Goal: Task Accomplishment & Management: Manage account settings

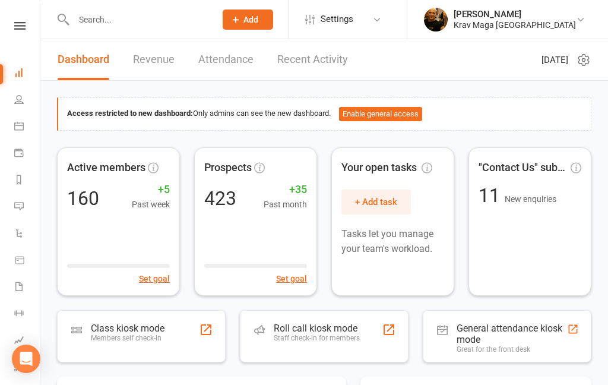
click at [24, 29] on icon at bounding box center [19, 26] width 11 height 8
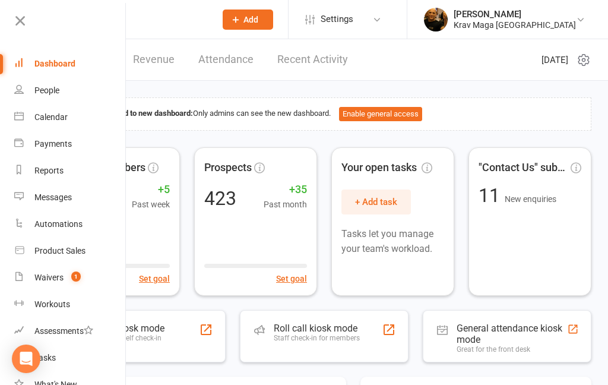
click at [48, 277] on div "Waivers" at bounding box center [48, 278] width 29 height 10
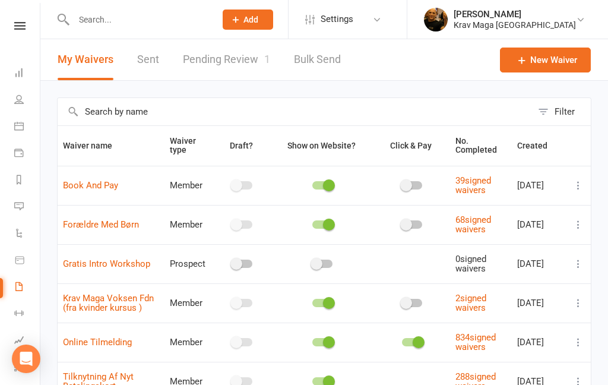
click at [242, 62] on link "Pending Review 1" at bounding box center [226, 59] width 87 height 41
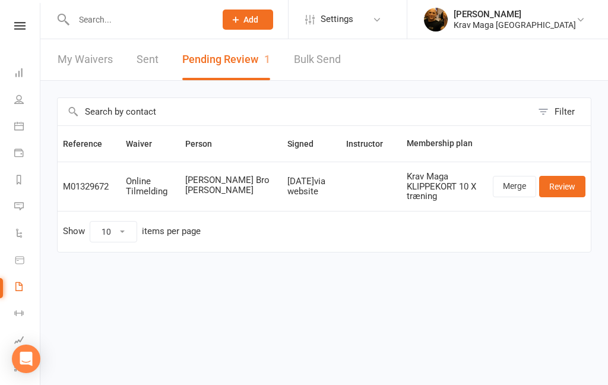
click at [568, 182] on link "Review" at bounding box center [562, 186] width 46 height 21
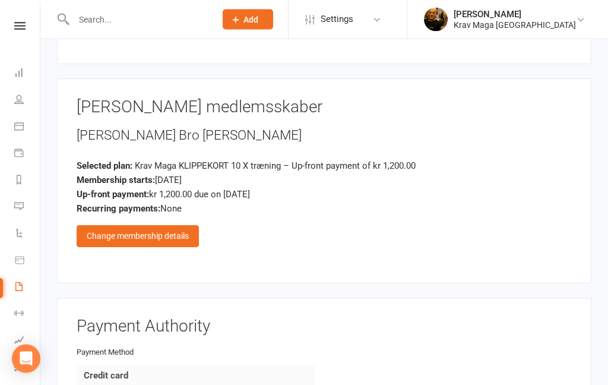
scroll to position [867, 0]
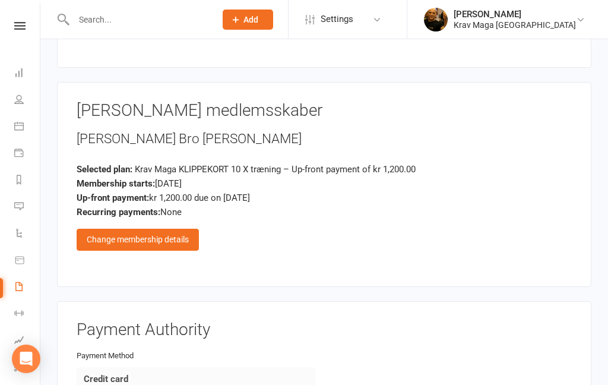
click at [124, 229] on div "Change membership details" at bounding box center [138, 239] width 122 height 21
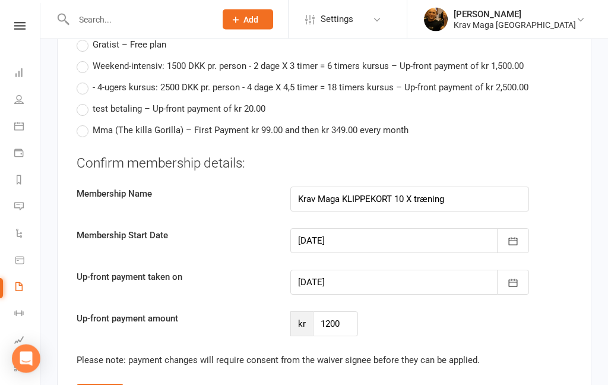
scroll to position [1538, 0]
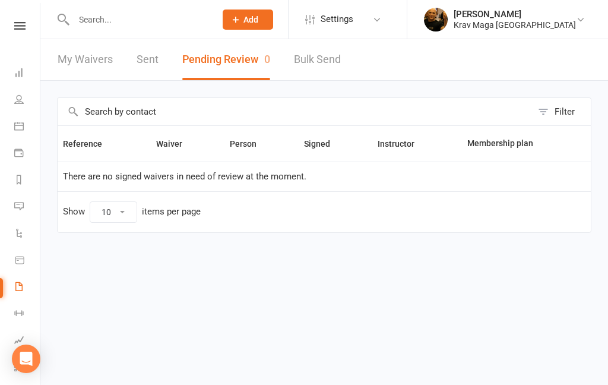
click at [19, 26] on icon at bounding box center [19, 26] width 11 height 8
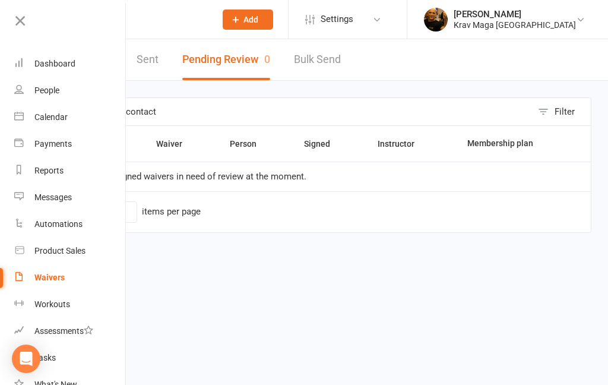
click at [49, 71] on link "Dashboard" at bounding box center [70, 63] width 112 height 27
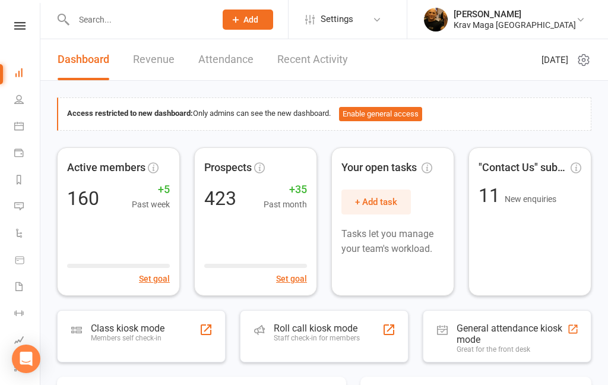
click at [318, 58] on link "Recent Activity" at bounding box center [312, 59] width 71 height 41
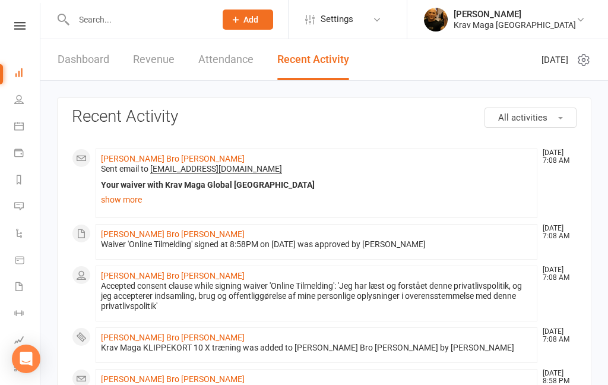
click at [121, 162] on link "[PERSON_NAME] Bro [PERSON_NAME]" at bounding box center [173, 159] width 144 height 10
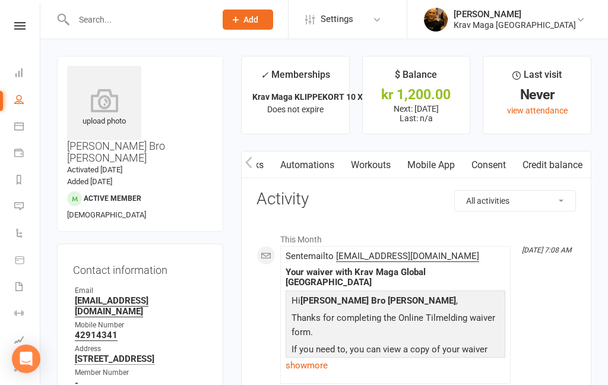
scroll to position [0, 327]
click at [430, 163] on link "Mobile App" at bounding box center [431, 164] width 64 height 27
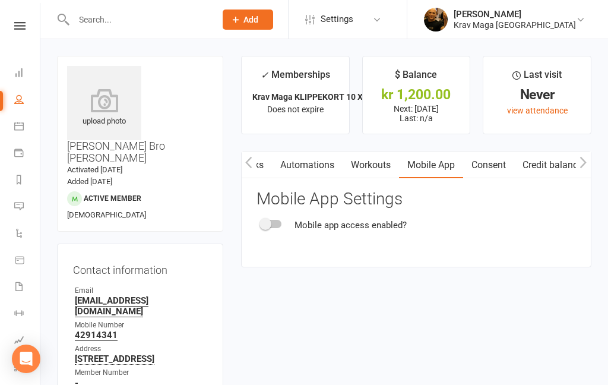
click at [276, 222] on div at bounding box center [271, 224] width 20 height 8
click at [261, 222] on input "checkbox" at bounding box center [261, 222] width 0 height 0
checkbox input "true"
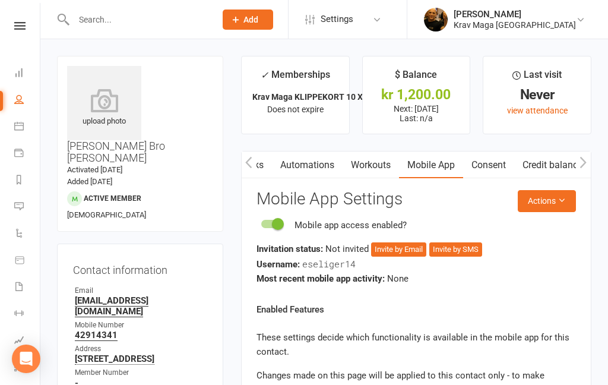
click at [406, 249] on button "Invite by Email" at bounding box center [398, 249] width 55 height 14
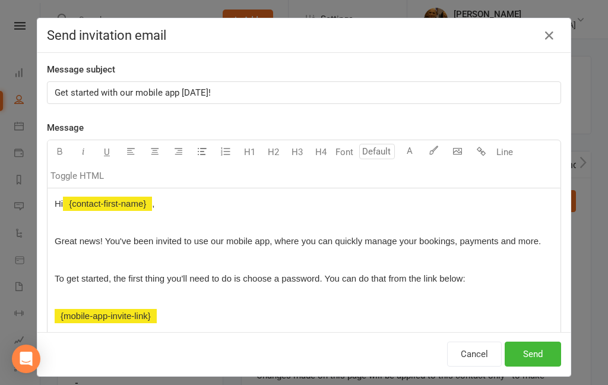
click at [541, 356] on button "Send" at bounding box center [533, 354] width 56 height 25
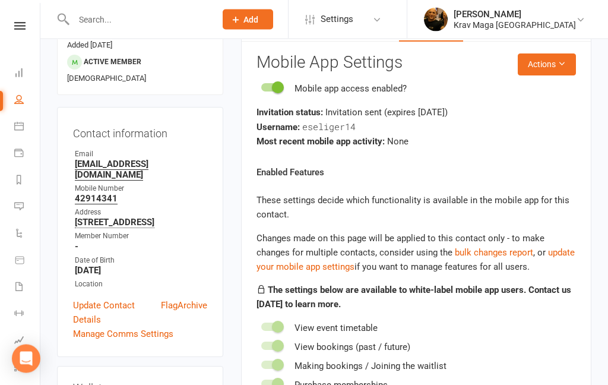
scroll to position [137, 0]
click at [92, 241] on strong "-" at bounding box center [141, 246] width 132 height 11
click at [157, 298] on link "Update Contact Details" at bounding box center [117, 312] width 88 height 29
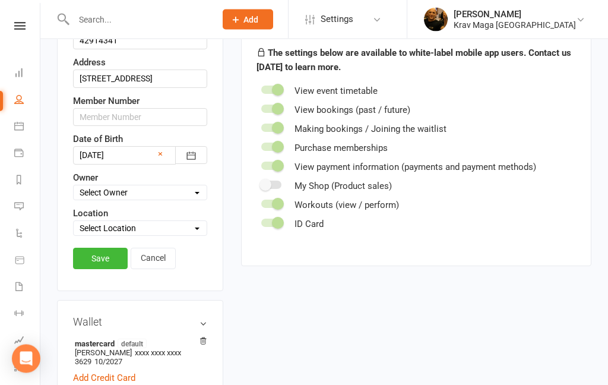
scroll to position [358, 0]
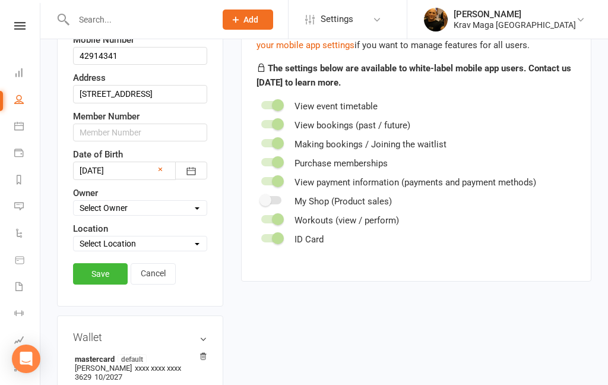
click at [102, 263] on link "Save" at bounding box center [100, 273] width 55 height 21
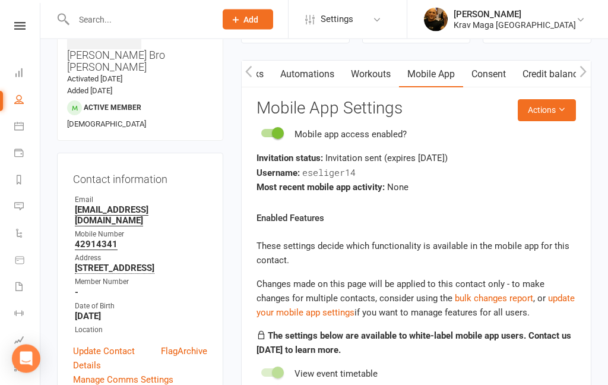
scroll to position [91, 0]
click at [158, 344] on link "Update Contact Details" at bounding box center [117, 358] width 88 height 29
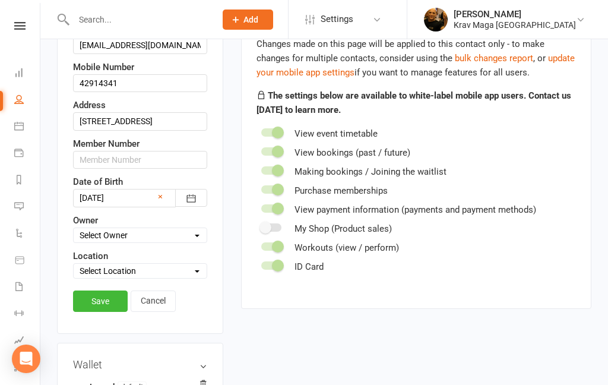
scroll to position [330, 0]
click at [98, 291] on link "Save" at bounding box center [100, 301] width 55 height 21
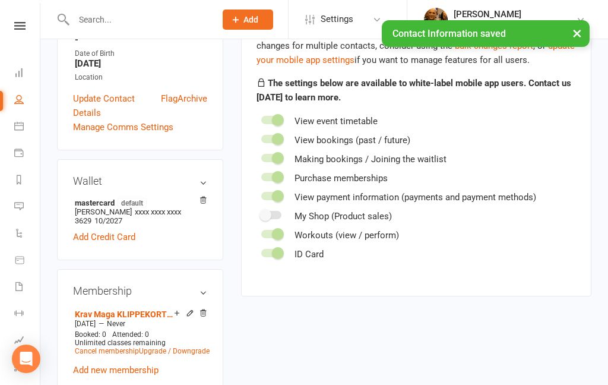
scroll to position [349, 0]
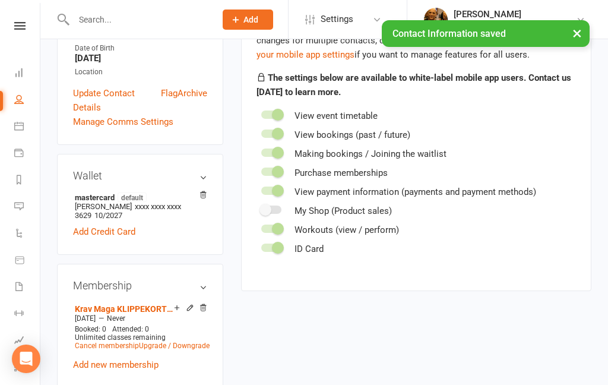
click at [187, 304] on icon at bounding box center [190, 308] width 8 height 8
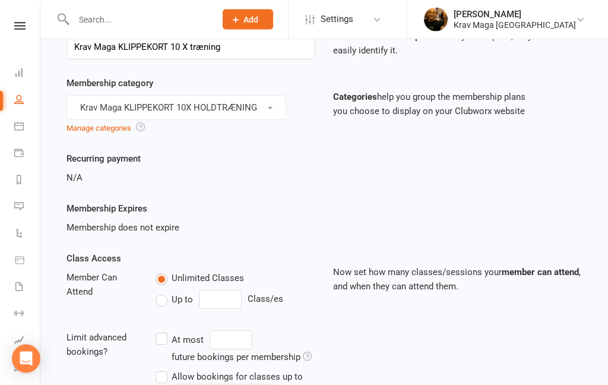
scroll to position [78, 0]
click at [17, 29] on icon at bounding box center [19, 26] width 11 height 8
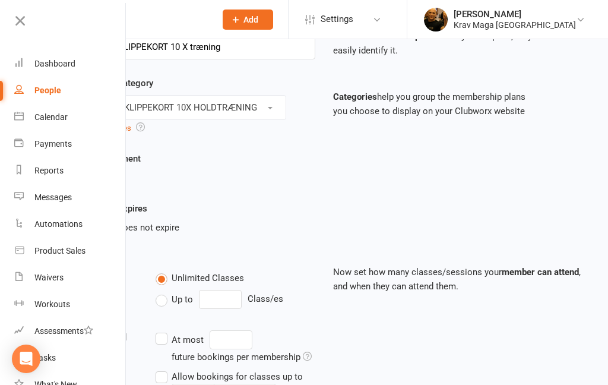
click at [50, 65] on div "Dashboard" at bounding box center [54, 64] width 41 height 10
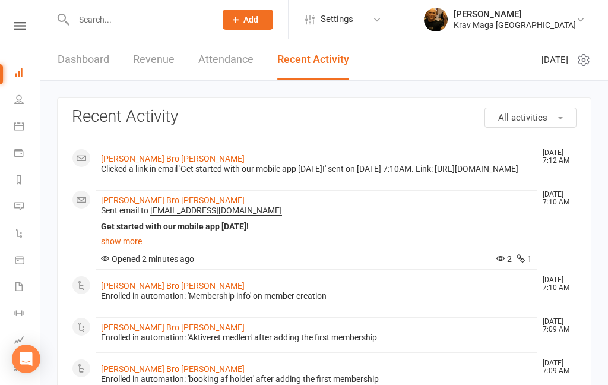
click at [75, 62] on link "Dashboard" at bounding box center [84, 59] width 52 height 41
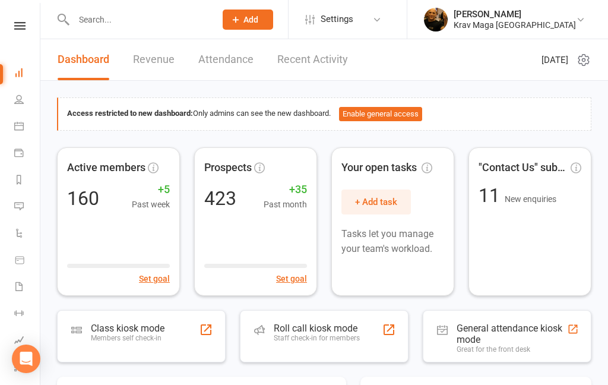
click at [84, 61] on link "Dashboard" at bounding box center [84, 59] width 52 height 41
click at [326, 63] on link "Recent Activity" at bounding box center [312, 59] width 71 height 41
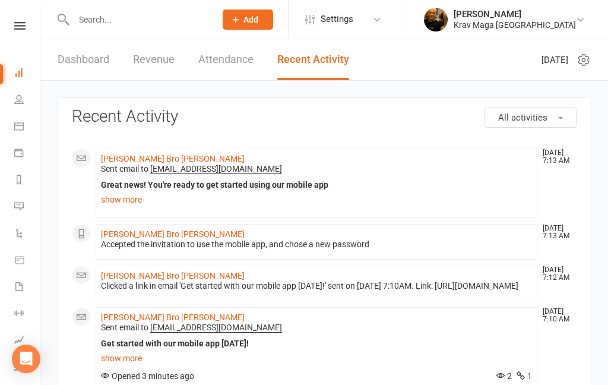
click at [125, 161] on link "[PERSON_NAME] Bro [PERSON_NAME]" at bounding box center [173, 159] width 144 height 10
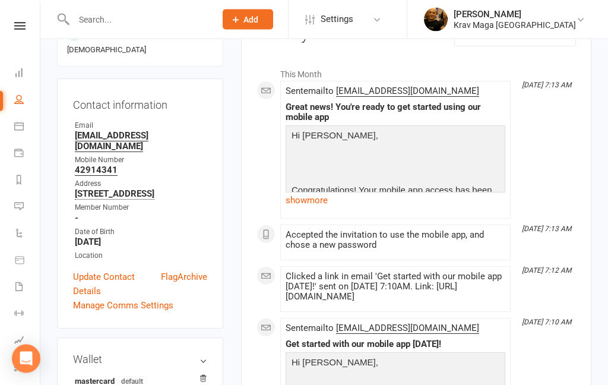
scroll to position [165, 0]
click at [118, 298] on link "Manage Comms Settings" at bounding box center [123, 305] width 100 height 14
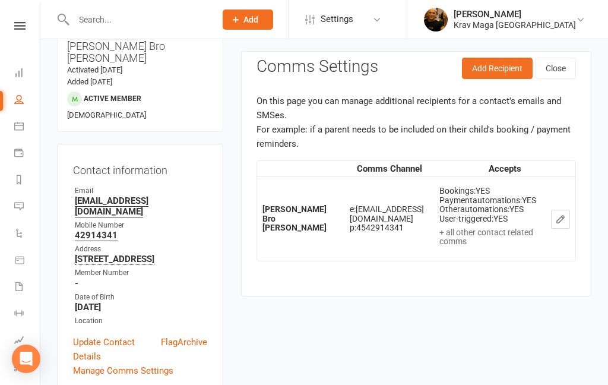
scroll to position [91, 0]
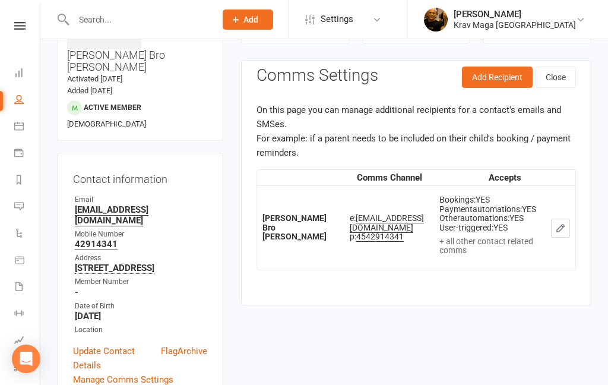
click at [562, 225] on icon "button" at bounding box center [560, 228] width 7 height 7
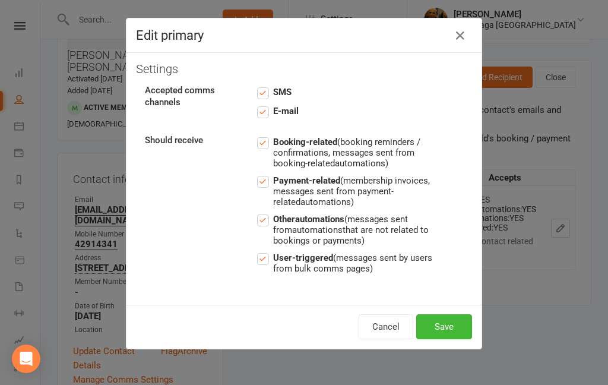
click at [440, 326] on button "Save" at bounding box center [444, 326] width 56 height 25
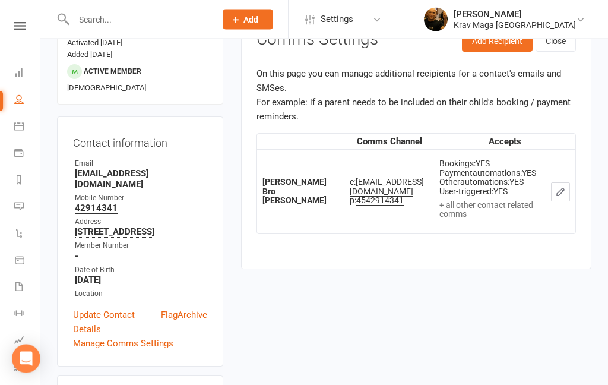
scroll to position [133, 0]
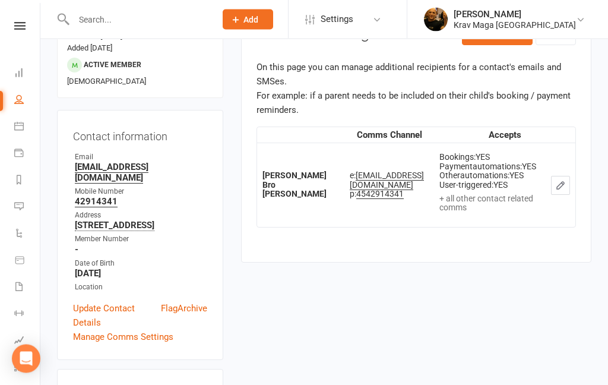
click at [83, 302] on link "Update Contact Details" at bounding box center [117, 316] width 88 height 29
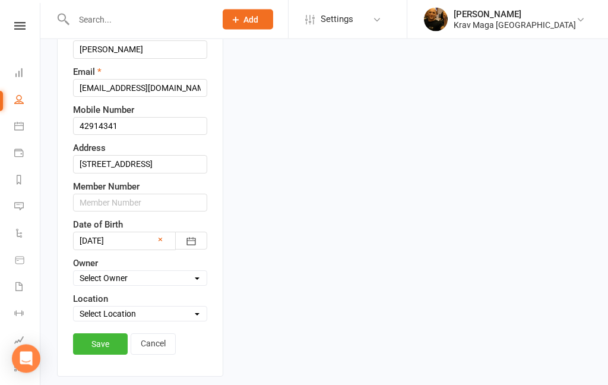
scroll to position [290, 0]
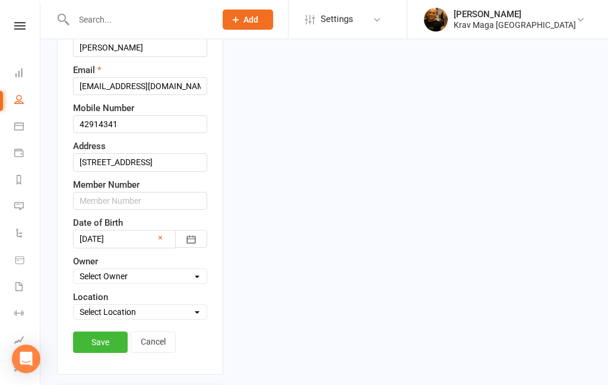
click at [91, 331] on link "Save" at bounding box center [100, 341] width 55 height 21
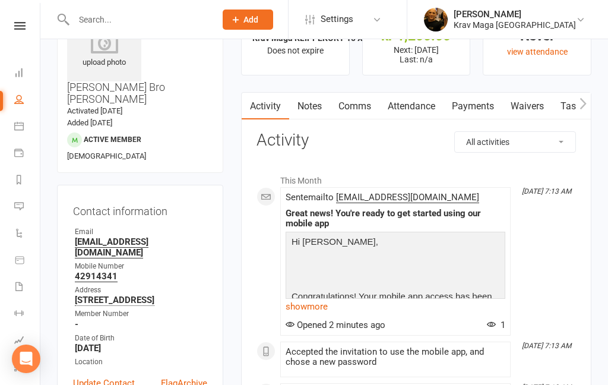
scroll to position [83, 0]
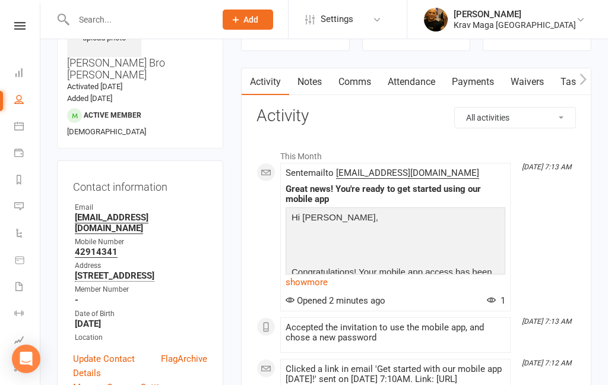
click at [161, 352] on link "Flag" at bounding box center [169, 366] width 17 height 29
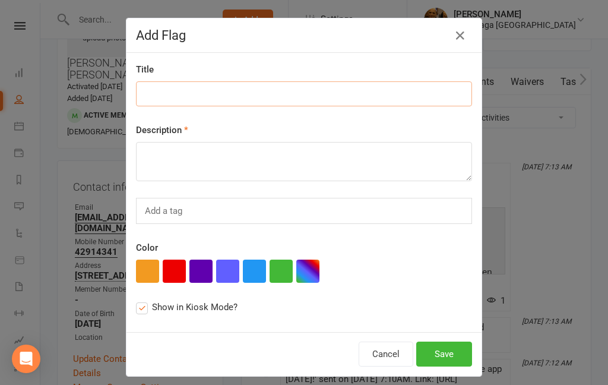
click at [178, 99] on input at bounding box center [304, 93] width 336 height 25
type input "Klippekorte 10"
click at [300, 128] on div "Description" at bounding box center [304, 152] width 336 height 58
click at [167, 163] on textarea at bounding box center [304, 161] width 336 height 39
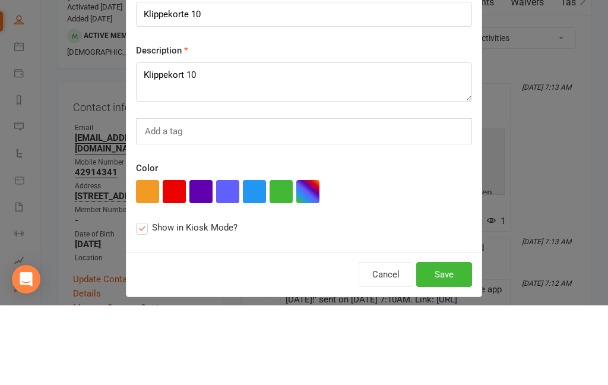
scroll to position [163, 0]
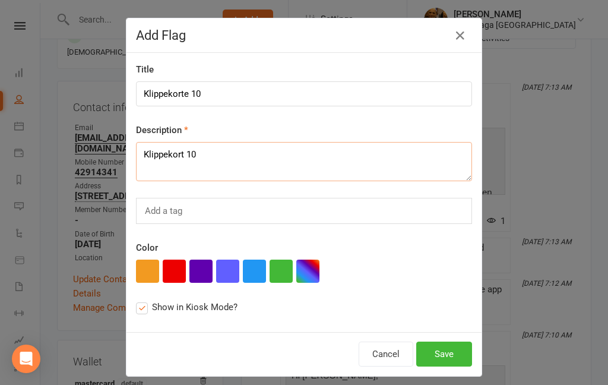
type textarea "Klippekort 10"
click at [305, 275] on button "button" at bounding box center [307, 271] width 23 height 23
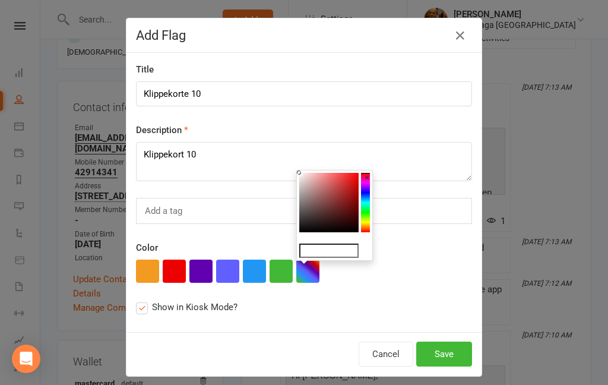
click at [321, 192] on colorpicker-saturation at bounding box center [328, 202] width 59 height 59
type input "#ad6d6d"
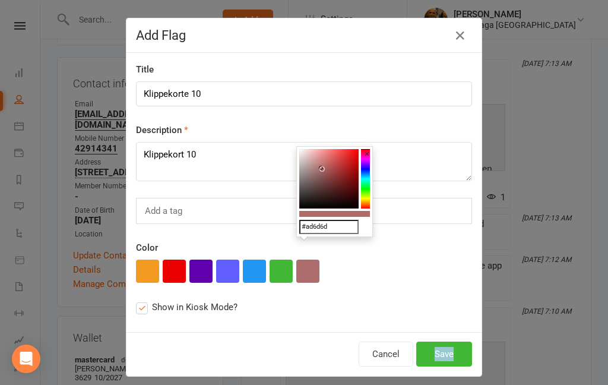
click at [369, 154] on button "×" at bounding box center [367, 153] width 12 height 15
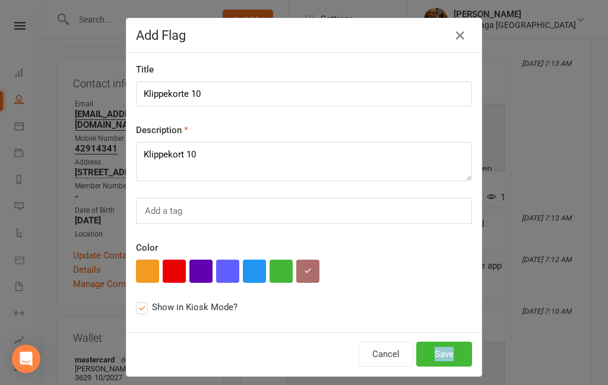
click at [184, 206] on input "text" at bounding box center [165, 210] width 43 height 15
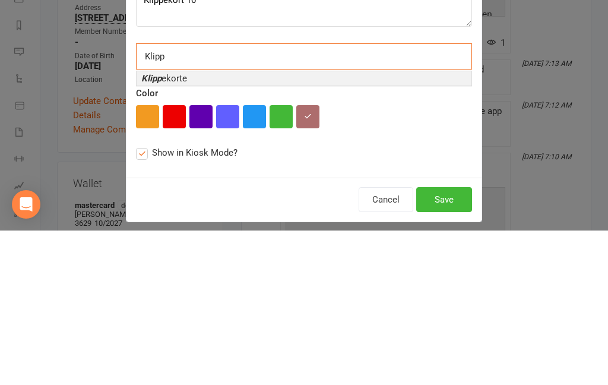
type input "Klipp"
click at [151, 226] on li "Klipp ekorte" at bounding box center [304, 233] width 335 height 14
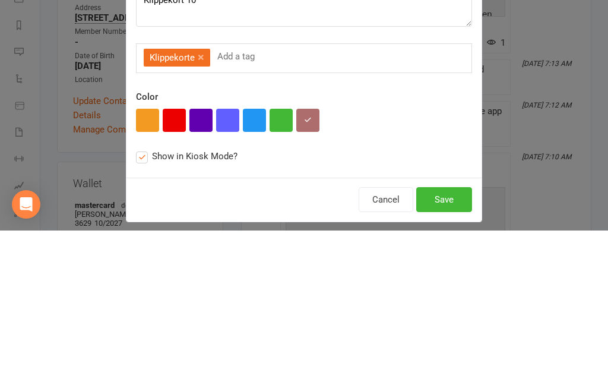
scroll to position [341, 0]
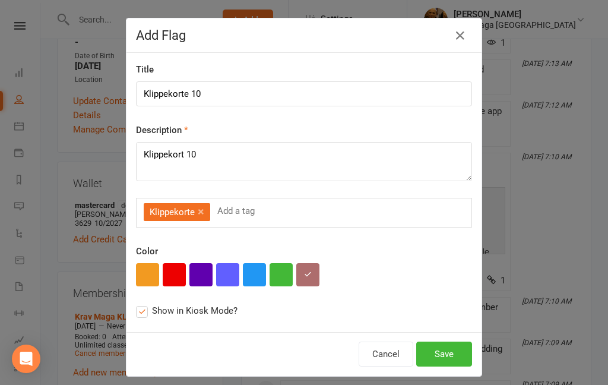
click at [449, 358] on button "Save" at bounding box center [444, 354] width 56 height 25
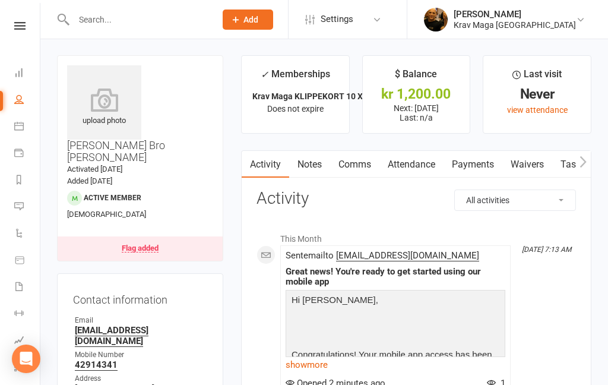
scroll to position [0, 0]
click at [94, 25] on input "text" at bounding box center [138, 19] width 137 height 17
paste input "[PERSON_NAME]"
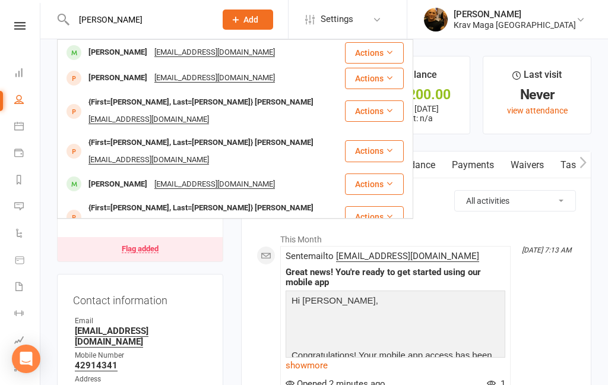
type input "[PERSON_NAME]"
click at [129, 55] on div "[PERSON_NAME]" at bounding box center [118, 52] width 66 height 17
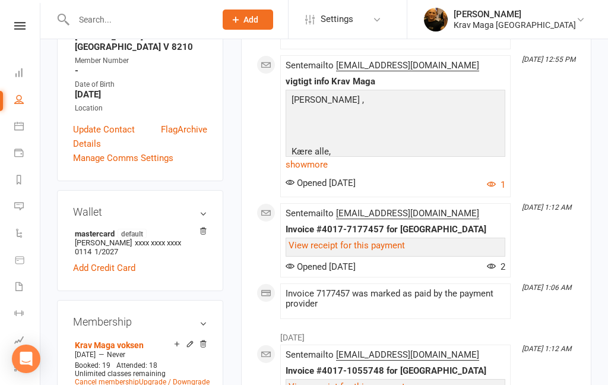
scroll to position [328, 0]
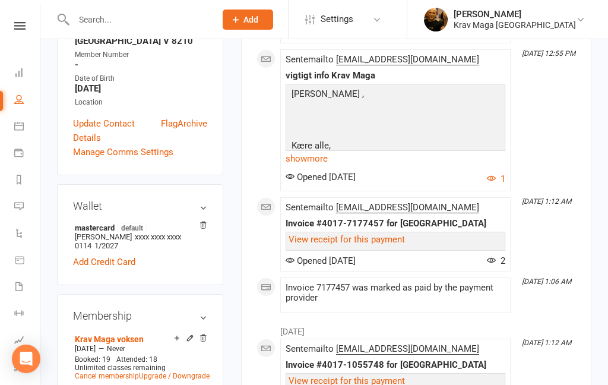
click at [113, 372] on link "Cancel membership" at bounding box center [107, 376] width 64 height 8
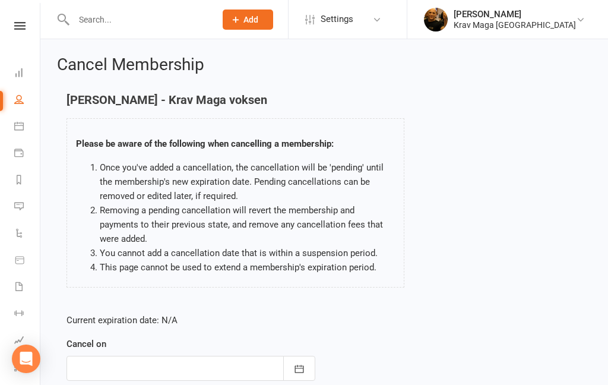
click at [303, 366] on icon "button" at bounding box center [299, 369] width 12 height 12
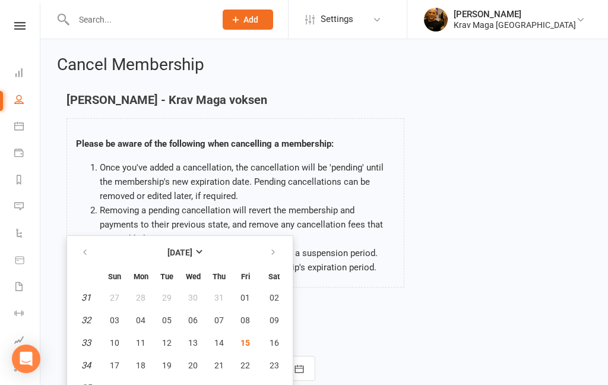
click at [269, 253] on icon "button" at bounding box center [273, 253] width 8 height 10
click at [169, 384] on span "30" at bounding box center [167, 388] width 10 height 10
type input "[DATE]"
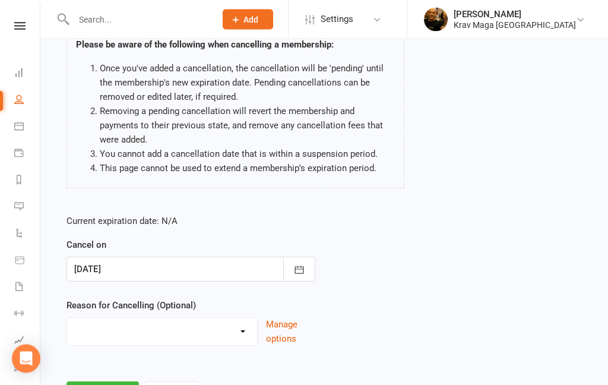
scroll to position [109, 0]
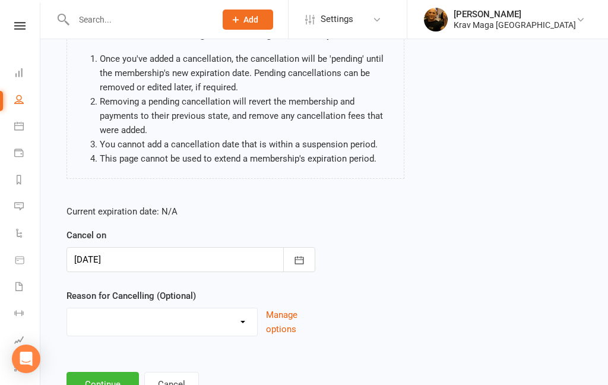
click at [112, 384] on button "Continue" at bounding box center [103, 384] width 72 height 25
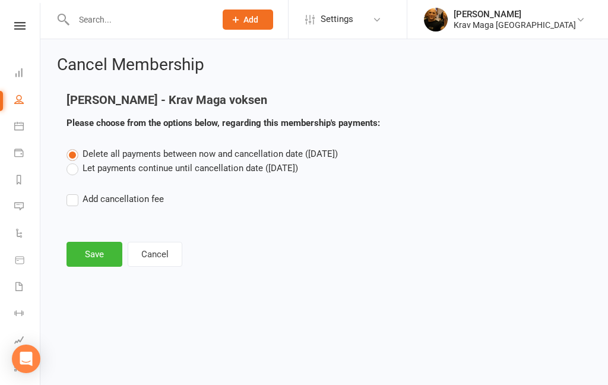
scroll to position [0, 0]
click at [71, 174] on label "Let payments continue until cancellation date ([DATE])" at bounding box center [183, 168] width 232 height 14
click at [71, 161] on input "Let payments continue until cancellation date ([DATE])" at bounding box center [71, 161] width 8 height 0
click at [99, 255] on button "Save" at bounding box center [95, 254] width 56 height 25
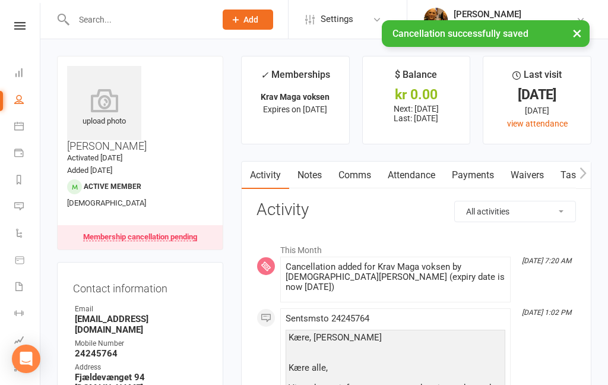
click at [20, 20] on div "× Cancellation successfully saved" at bounding box center [296, 20] width 593 height 0
click at [18, 20] on div "× Cancellation successfully saved" at bounding box center [296, 20] width 593 height 0
click at [16, 20] on div "× Cancellation successfully saved" at bounding box center [296, 20] width 593 height 0
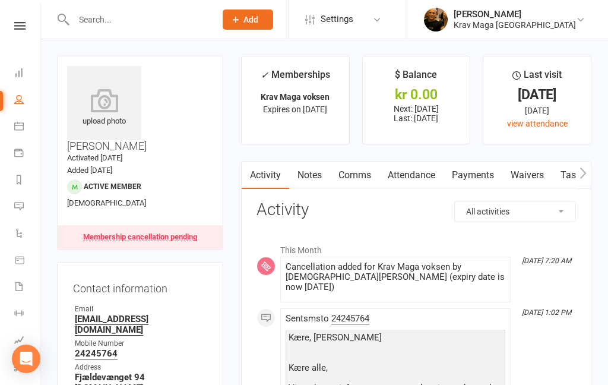
click at [16, 27] on icon at bounding box center [19, 26] width 11 height 8
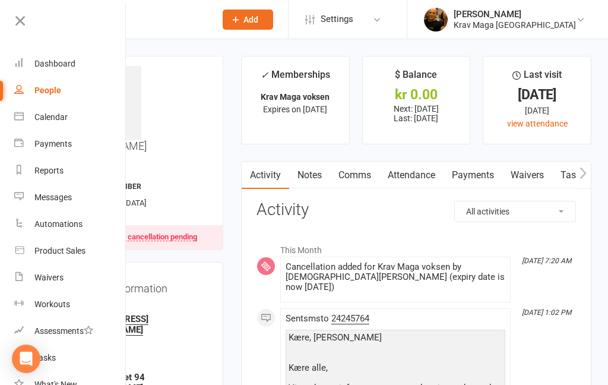
click at [48, 65] on div "Dashboard" at bounding box center [54, 64] width 41 height 10
